Goal: Task Accomplishment & Management: Manage account settings

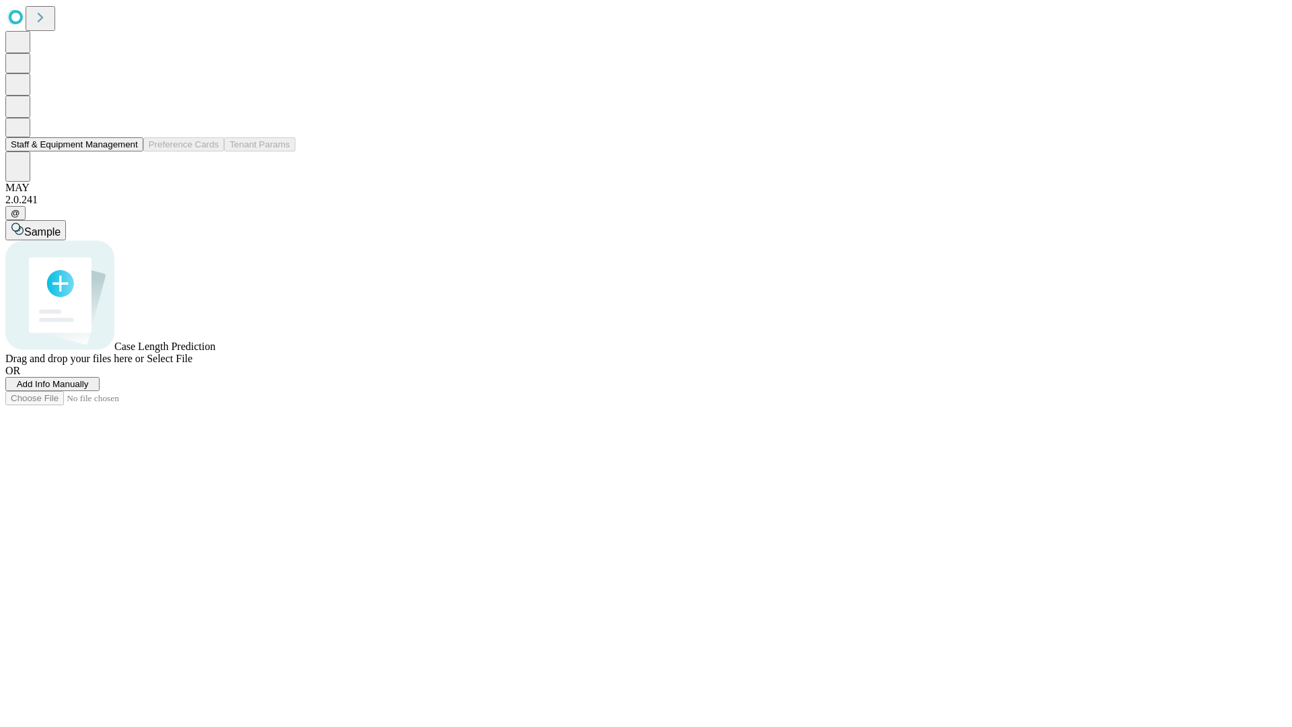
click at [129, 151] on button "Staff & Equipment Management" at bounding box center [74, 144] width 138 height 14
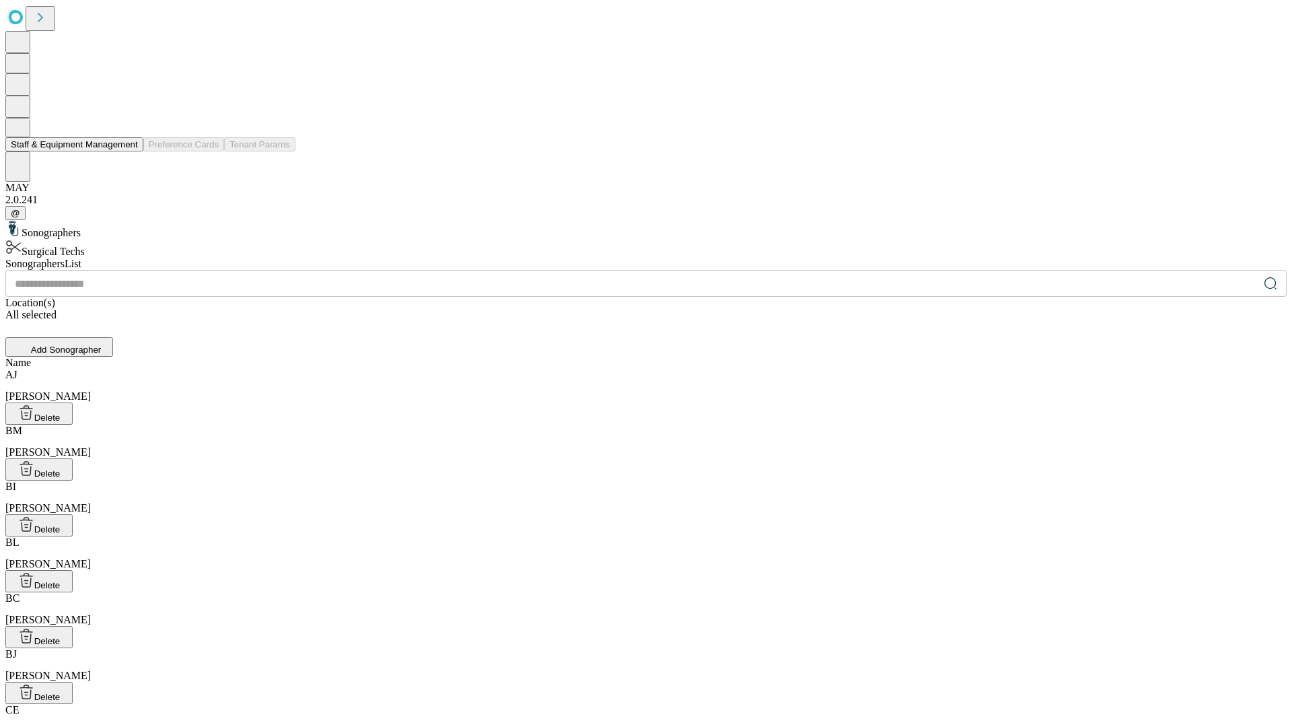
click at [129, 151] on button "Staff & Equipment Management" at bounding box center [74, 144] width 138 height 14
